Goal: Information Seeking & Learning: Learn about a topic

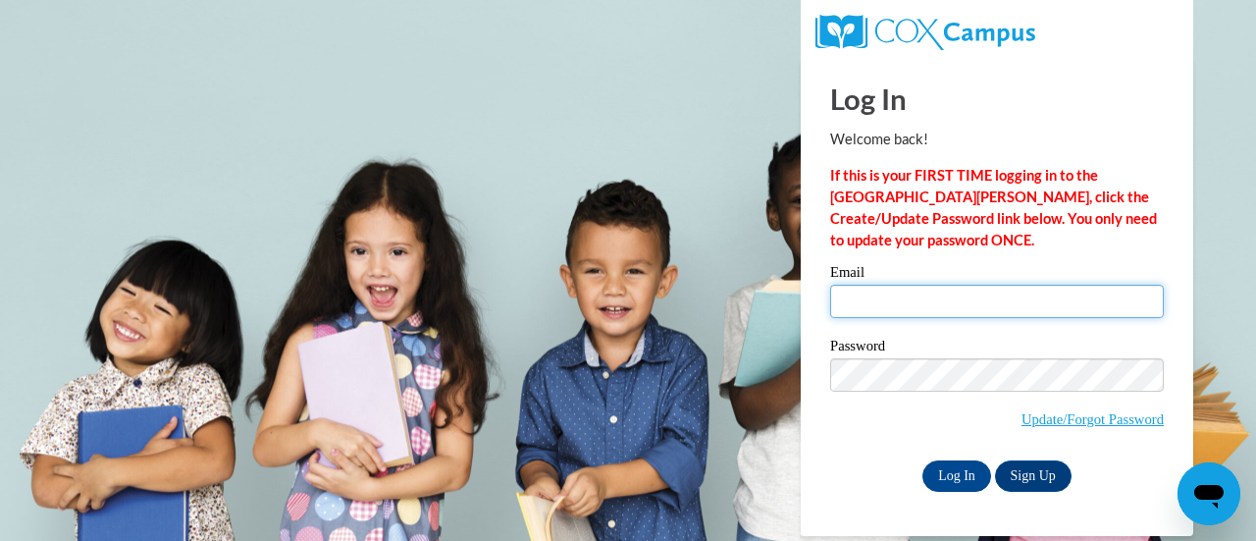
click at [905, 299] on input "Email" at bounding box center [997, 300] width 334 height 33
type input "[EMAIL_ADDRESS][DOMAIN_NAME]"
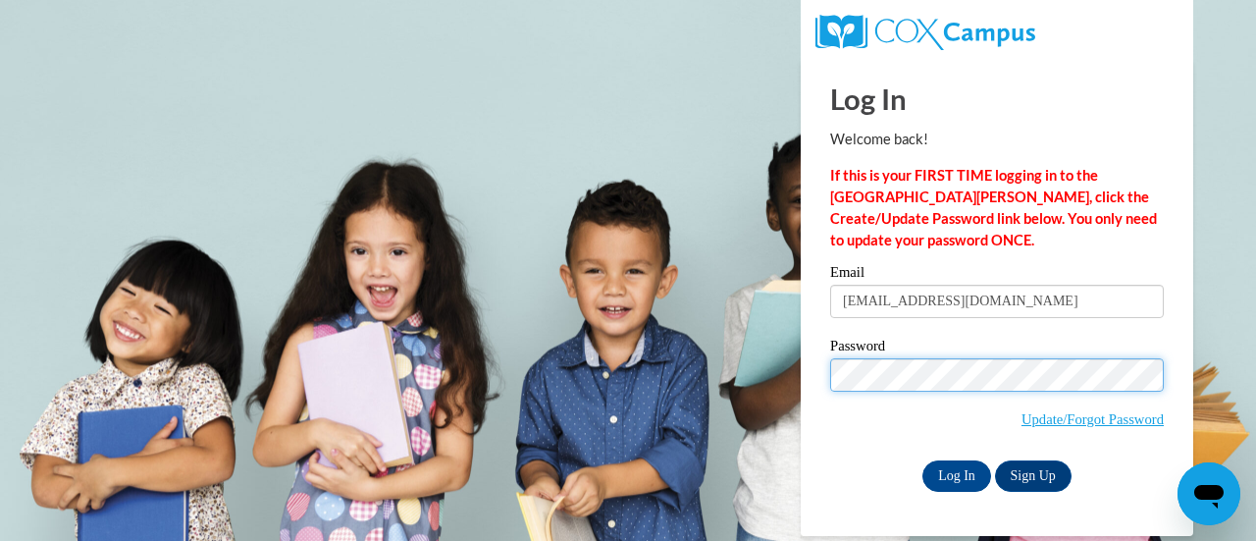
click at [922, 460] on input "Log In" at bounding box center [956, 475] width 69 height 31
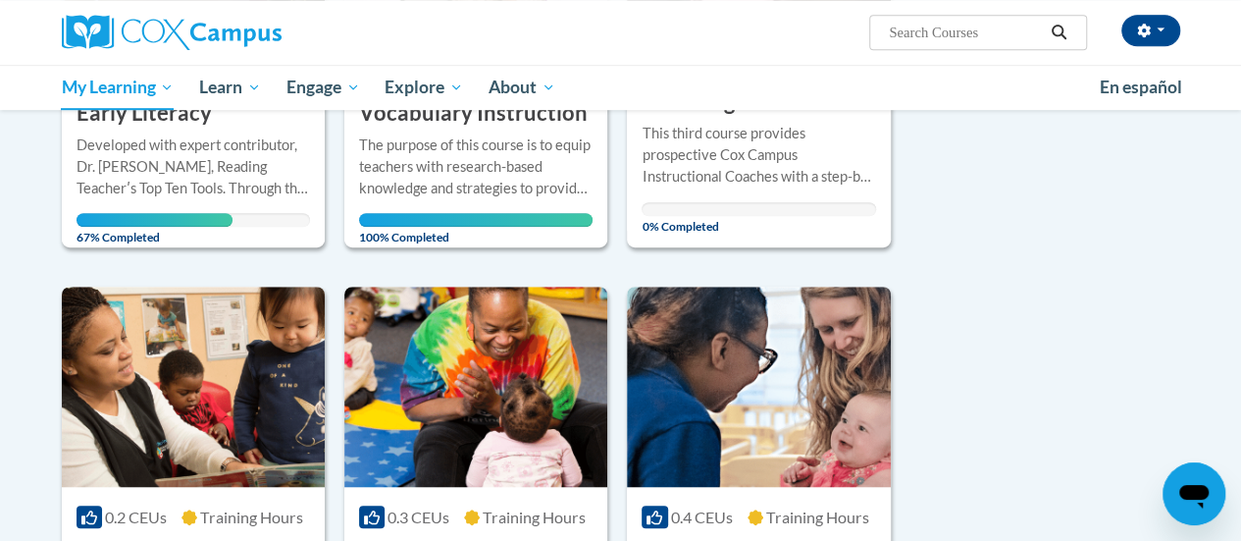
scroll to position [530, 0]
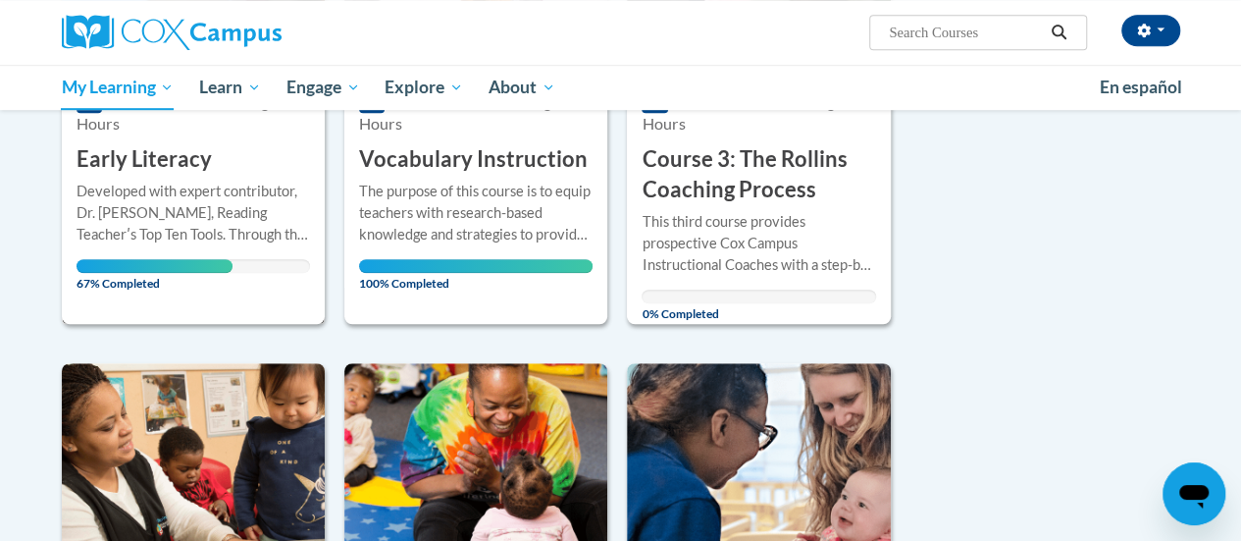
drag, startPoint x: 1012, startPoint y: 183, endPoint x: 132, endPoint y: 175, distance: 880.0
click at [132, 175] on div "More Info Open Developed with expert contributor, Dr. Deborah Glaser, Reading T…" at bounding box center [193, 232] width 263 height 114
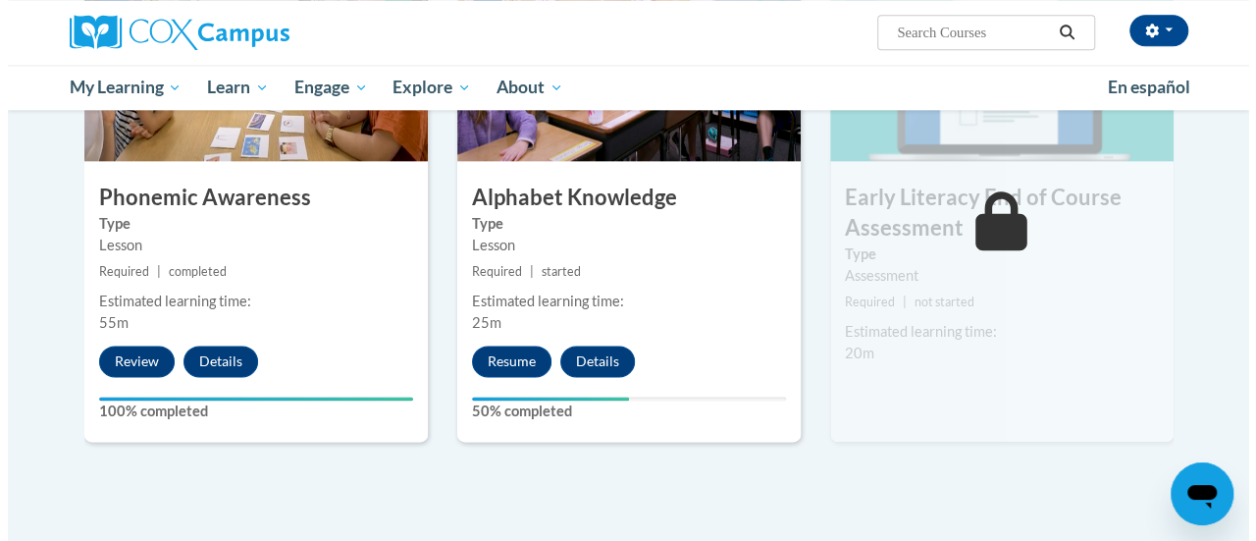
scroll to position [1099, 0]
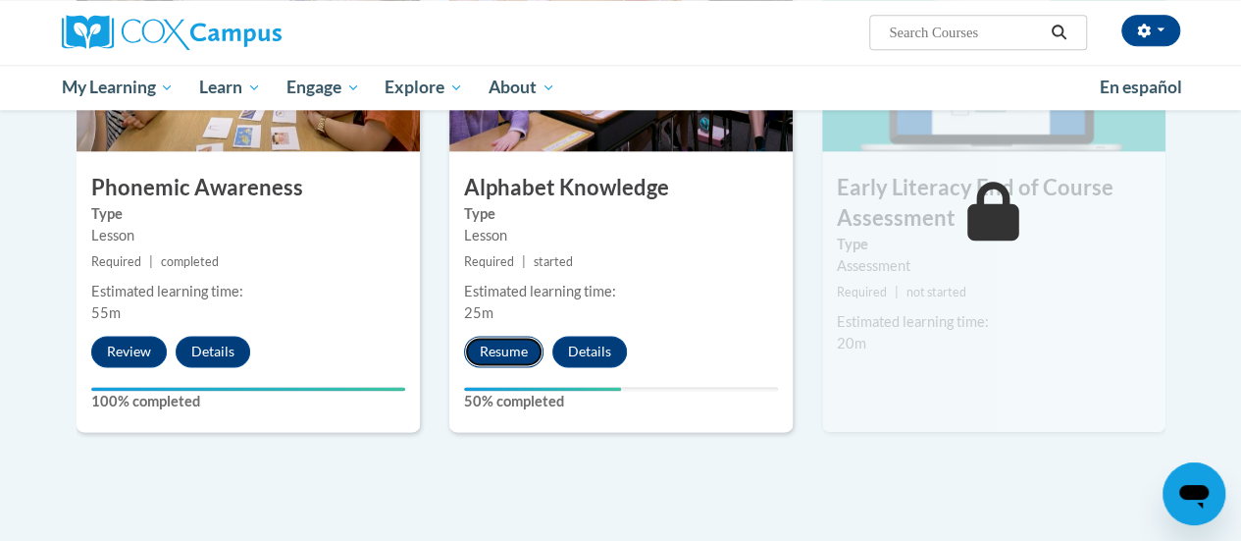
click at [509, 358] on button "Resume" at bounding box center [503, 351] width 79 height 31
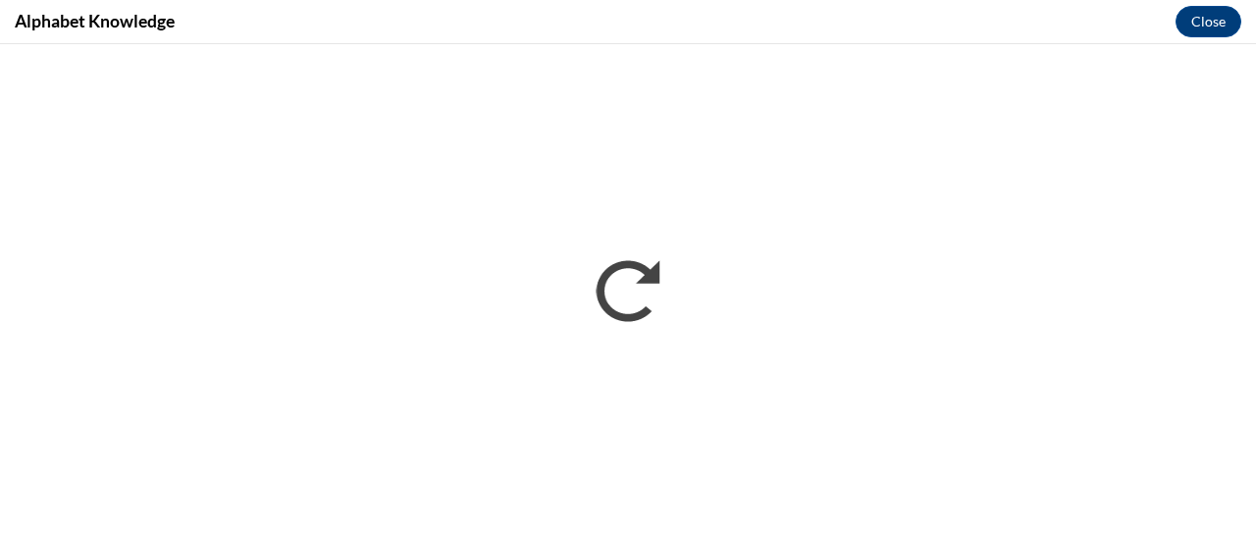
scroll to position [0, 0]
